Goal: Contribute content

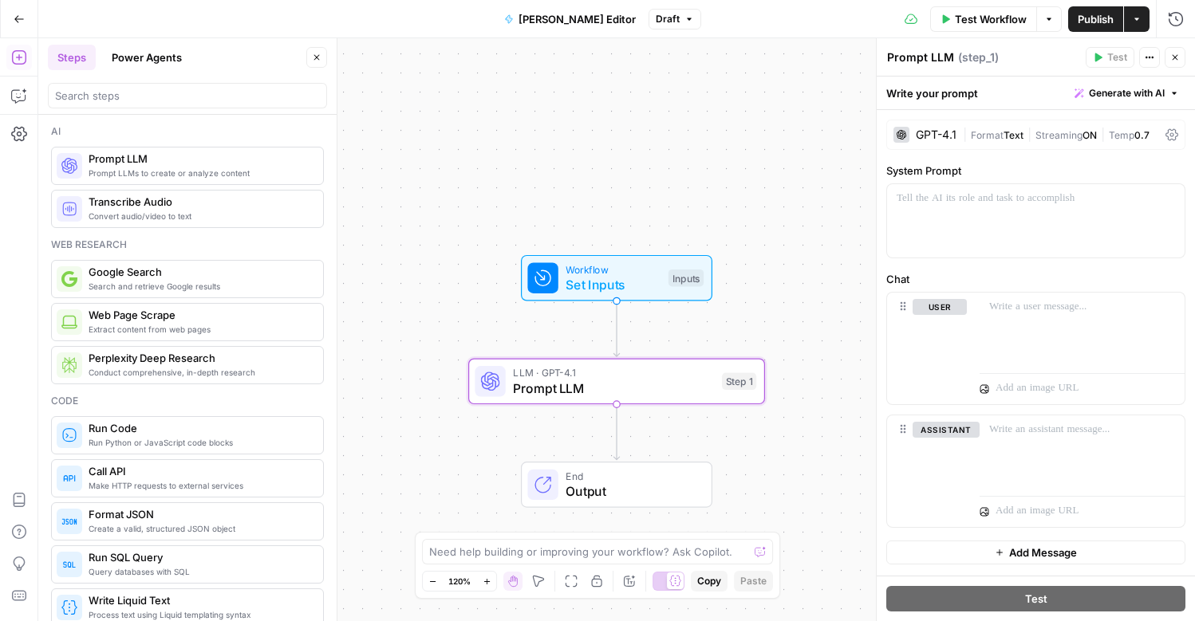
click at [935, 138] on div "GPT-4.1" at bounding box center [935, 134] width 41 height 11
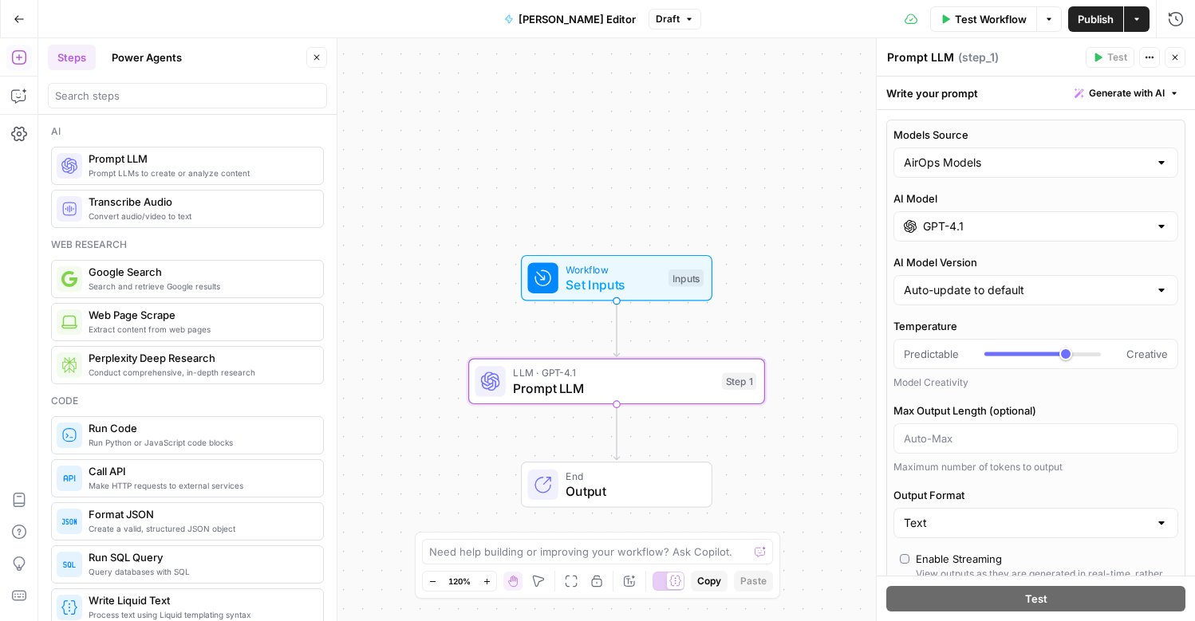
click at [941, 222] on input "GPT-4.1" at bounding box center [1036, 226] width 226 height 16
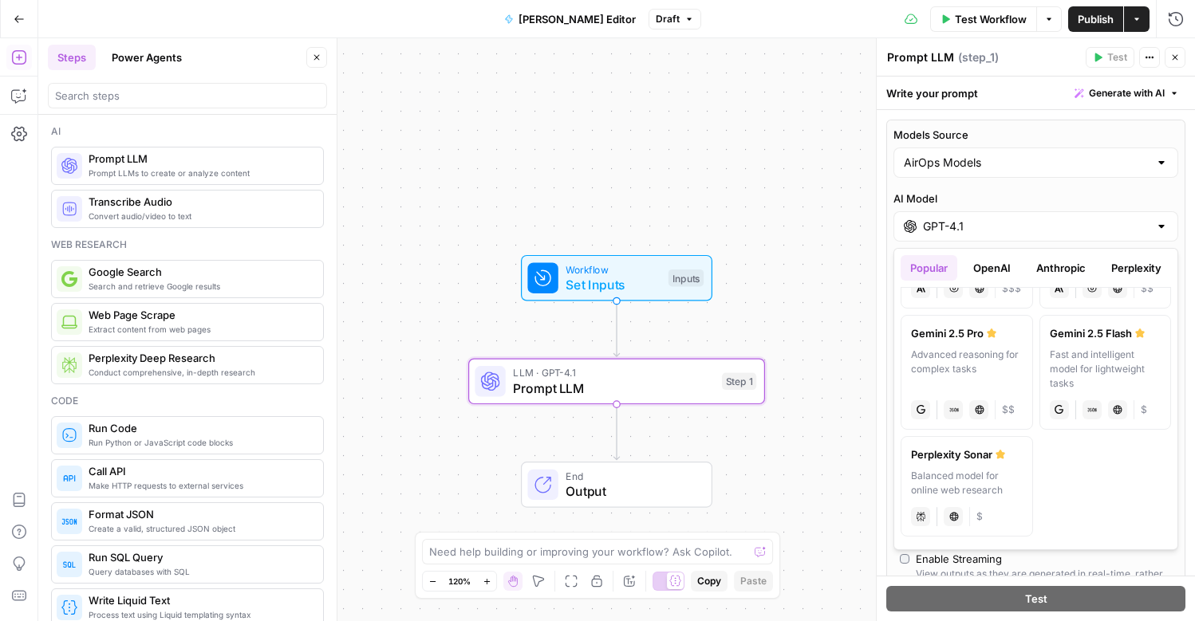
scroll to position [136, 0]
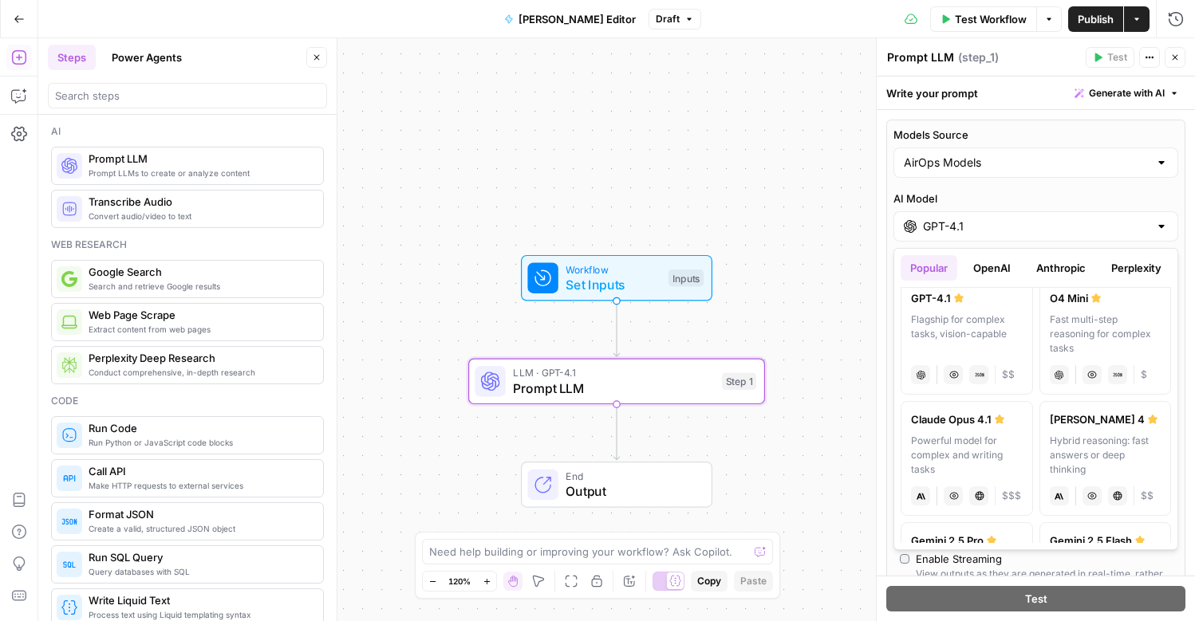
click at [1085, 452] on div "Hybrid reasoning: fast answers or deep thinking" at bounding box center [1105, 455] width 112 height 43
type input "[PERSON_NAME] 4"
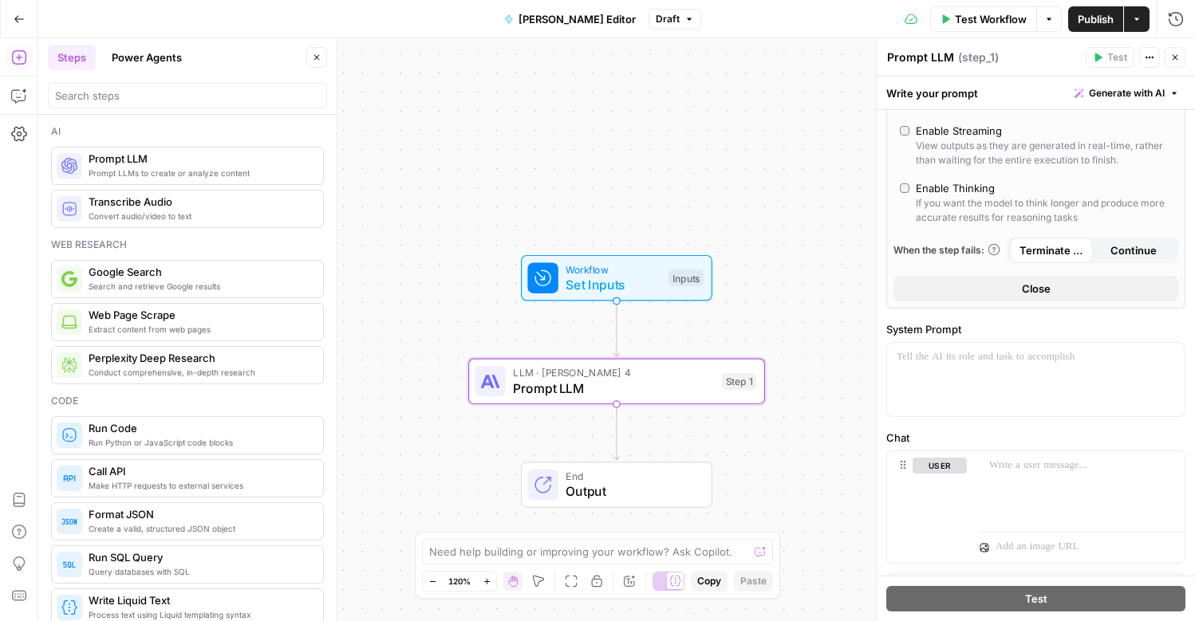
scroll to position [515, 0]
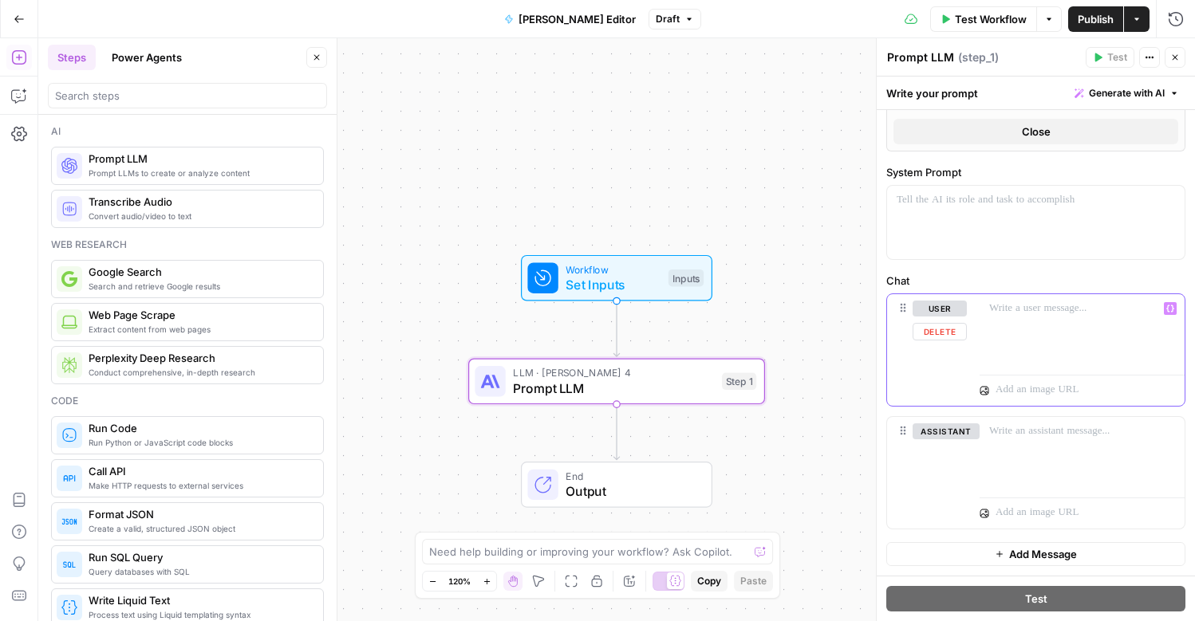
click at [1043, 330] on div at bounding box center [1081, 330] width 205 height 73
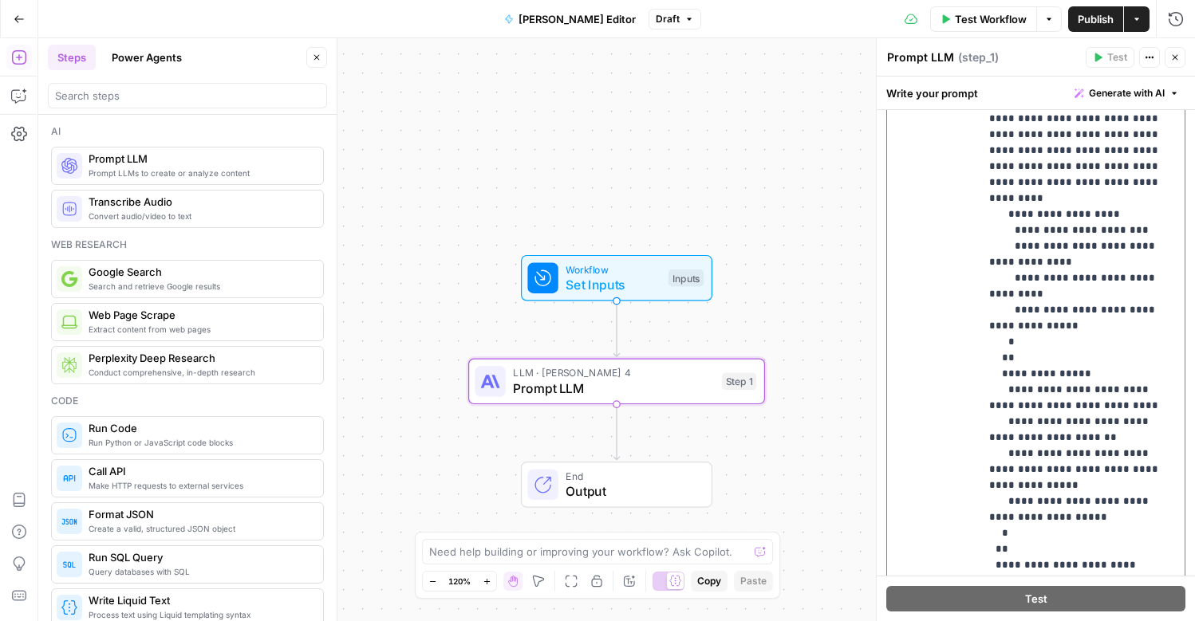
scroll to position [1091, 0]
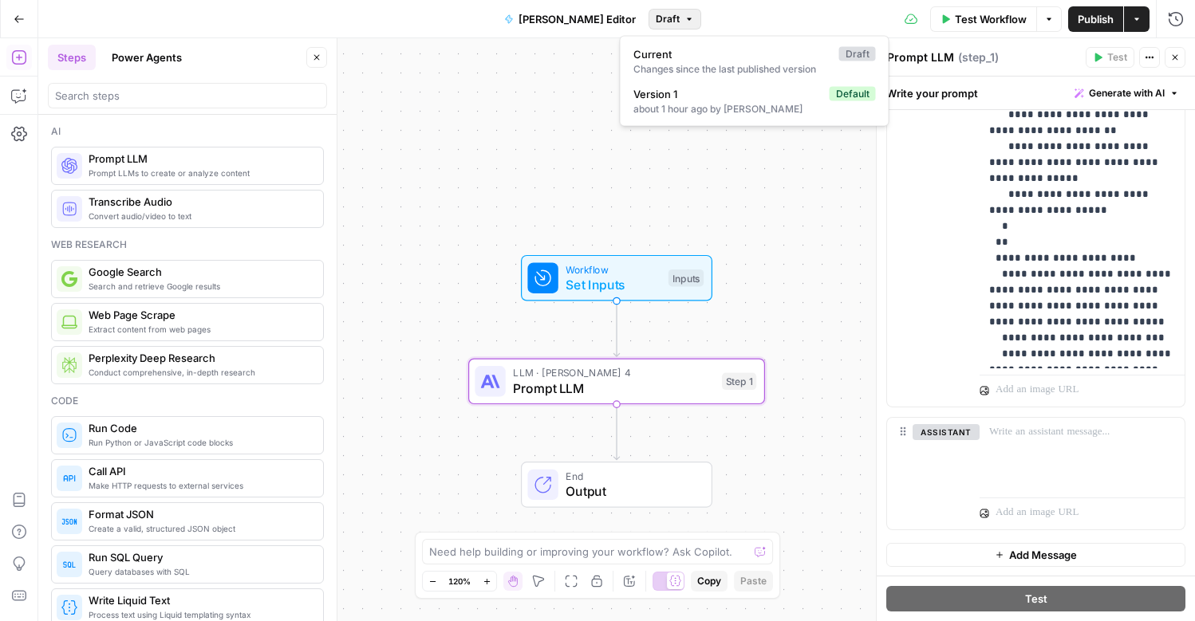
click at [655, 17] on span "Draft" at bounding box center [667, 19] width 24 height 14
click at [695, 113] on div "about 1 hour ago by [PERSON_NAME]" at bounding box center [754, 109] width 242 height 14
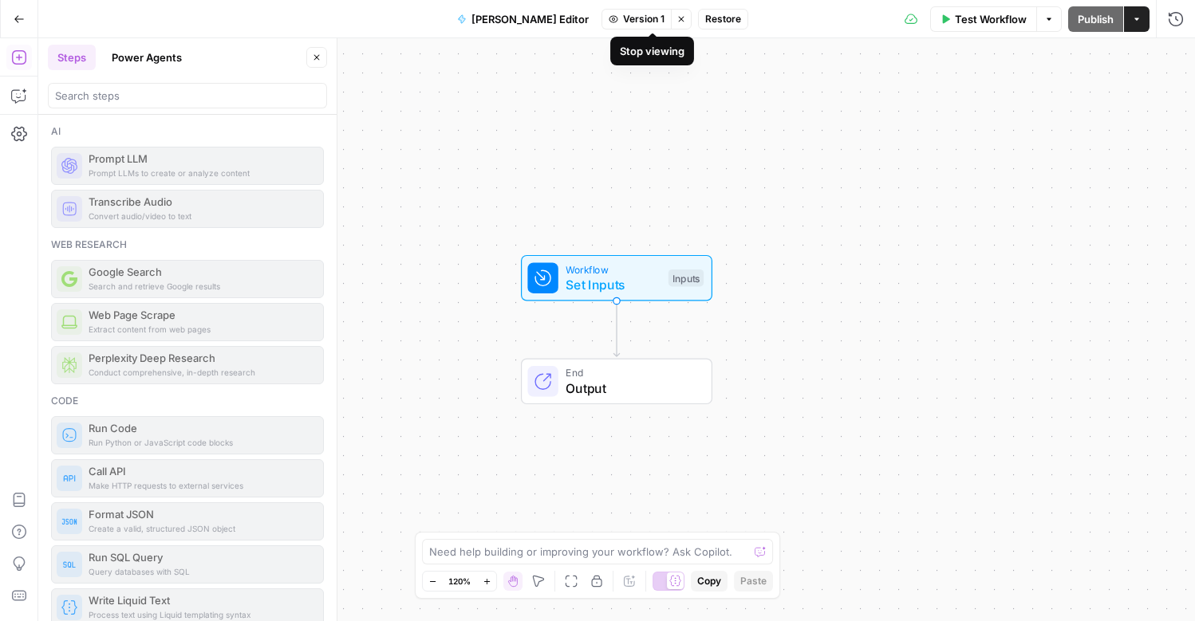
click at [676, 22] on icon "button" at bounding box center [681, 19] width 10 height 10
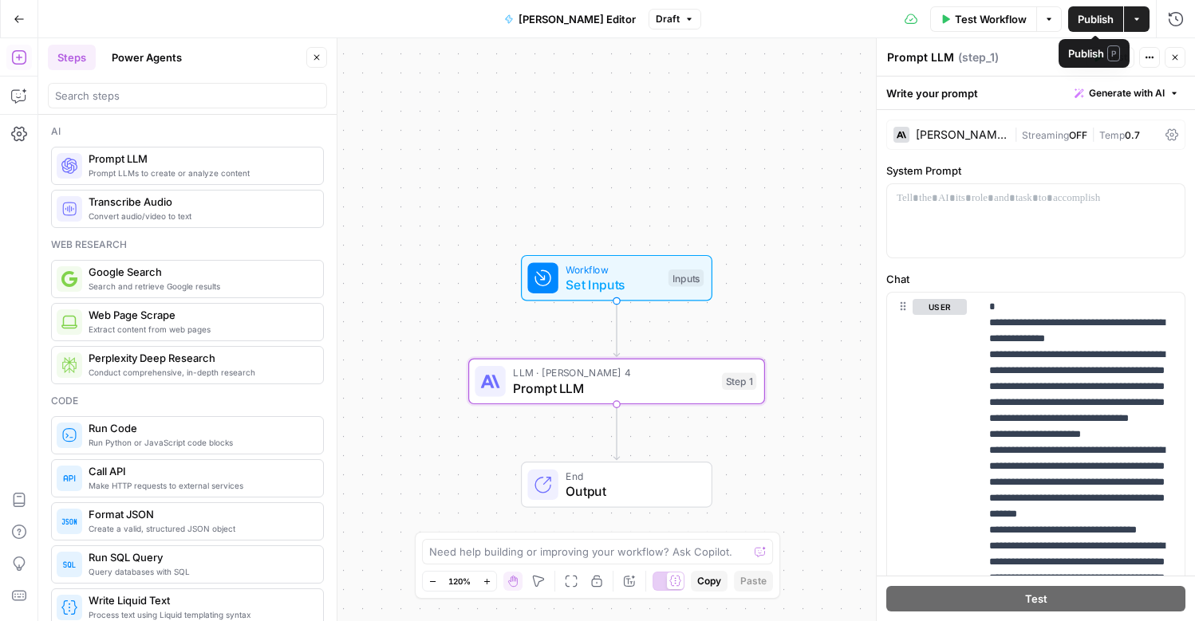
click at [1083, 17] on span "Publish" at bounding box center [1095, 19] width 36 height 16
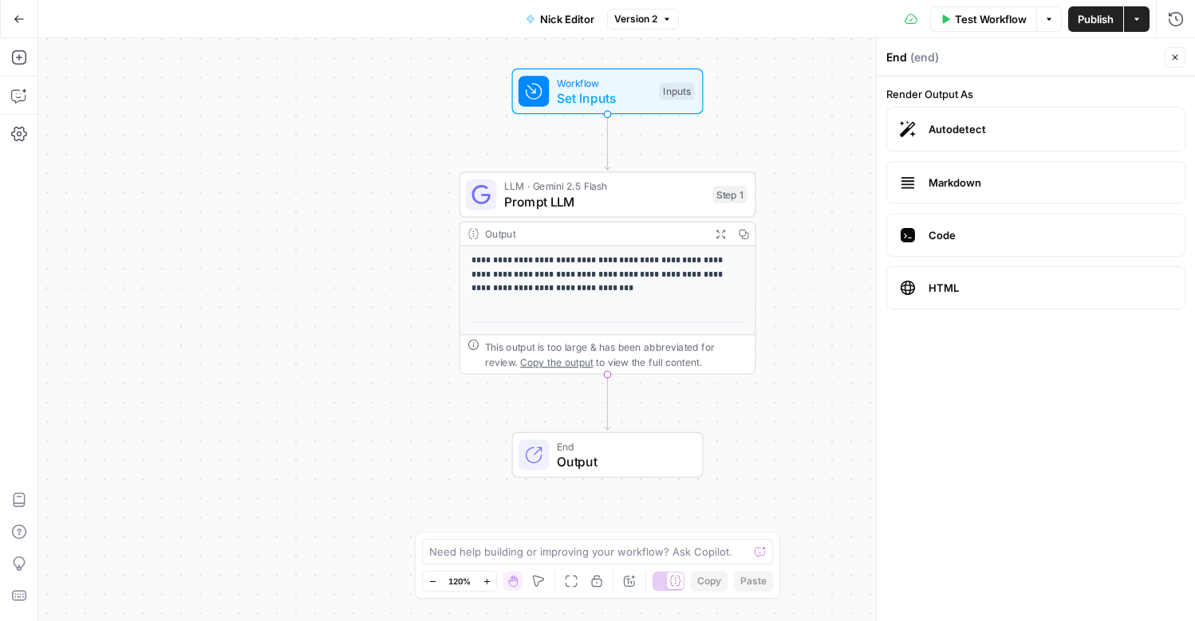
click at [514, 236] on div "Output" at bounding box center [594, 233] width 218 height 15
click at [528, 363] on span "Copy the output" at bounding box center [556, 361] width 73 height 11
click at [636, 478] on div "**********" at bounding box center [616, 329] width 1156 height 583
